Goal: Transaction & Acquisition: Purchase product/service

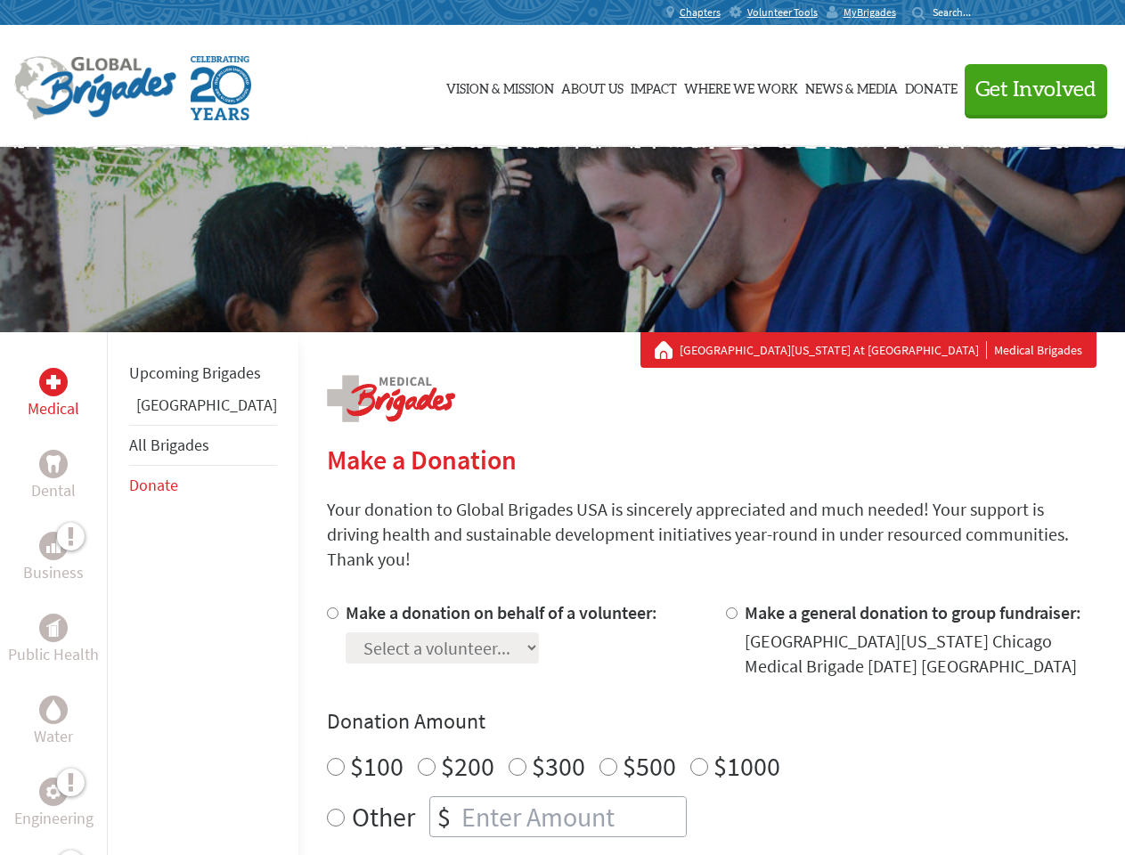
click at [983, 12] on div "Search for:" at bounding box center [947, 12] width 71 height 14
click at [1028, 89] on span "Get Involved" at bounding box center [1035, 89] width 121 height 21
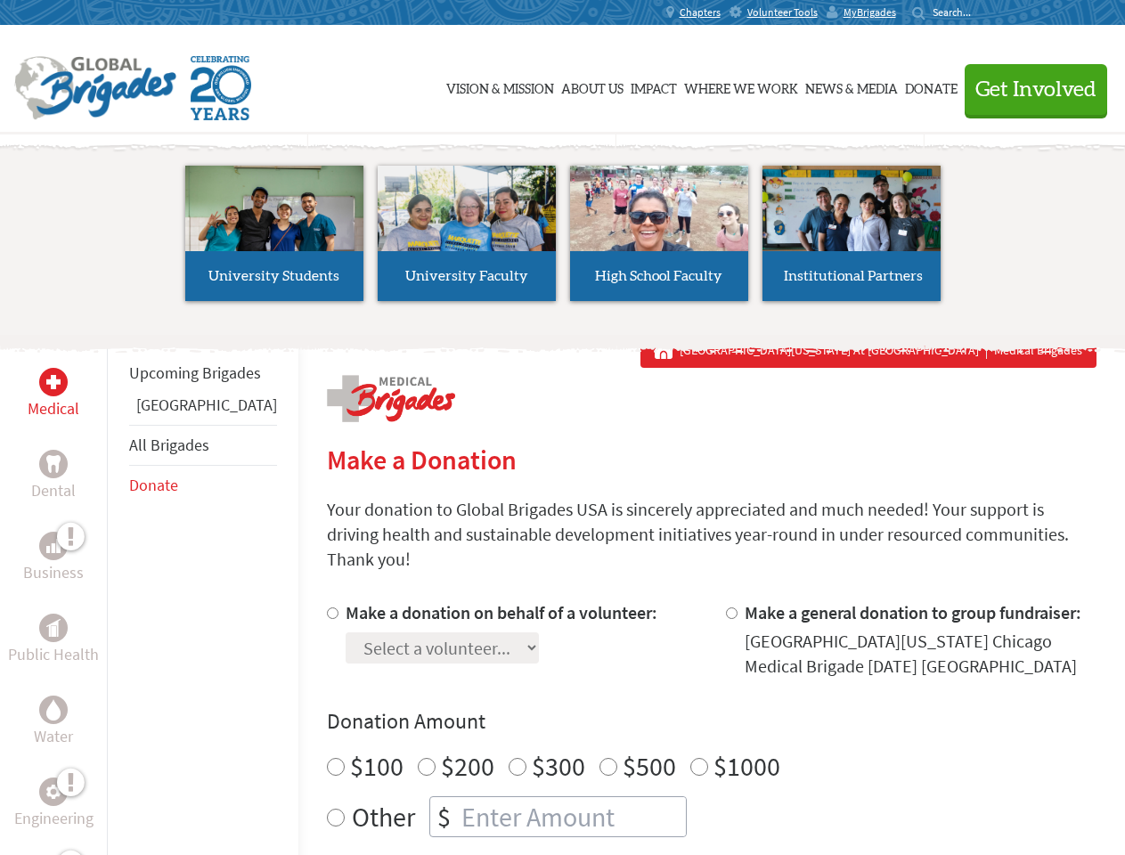
click at [563, 240] on li "High School Faculty" at bounding box center [659, 233] width 192 height 164
click at [118, 593] on div "Upcoming Brigades Panama All Brigades Donate" at bounding box center [202, 759] width 191 height 855
click at [680, 715] on div "Donation Amount $100 $200 $300 $500 $1000 Other $" at bounding box center [711, 772] width 769 height 130
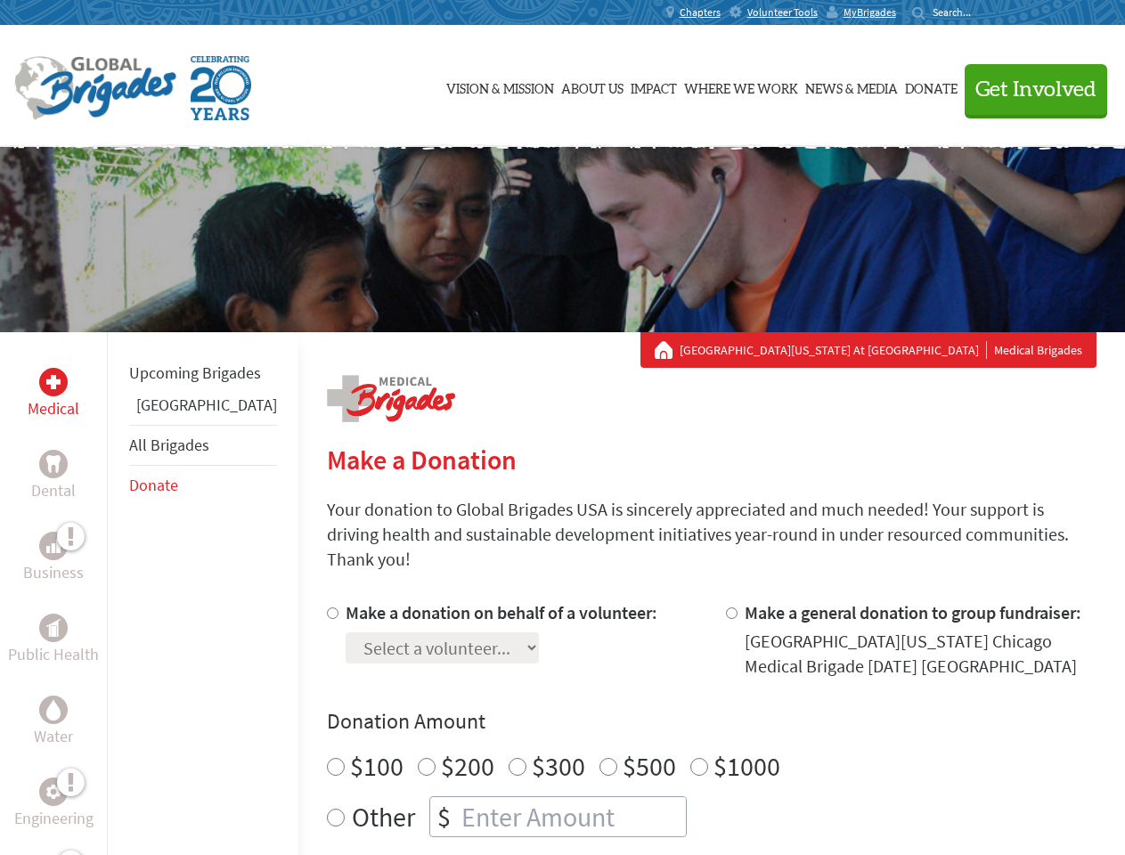
click at [327, 607] on input "Make a donation on behalf of a volunteer:" at bounding box center [333, 613] width 12 height 12
radio input "true"
click at [726, 607] on input "Make a general donation to group fundraiser:" at bounding box center [732, 613] width 12 height 12
radio input "true"
